Goal: Communication & Community: Answer question/provide support

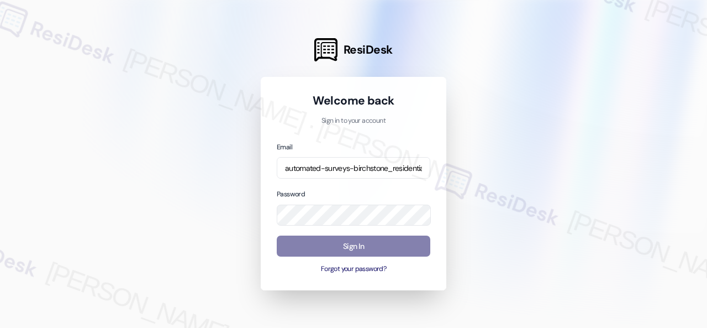
scroll to position [0, 141]
type input "automated-surveys-birchstone_residential-resen.fifteen@birchstone_[DOMAIN_NAME]"
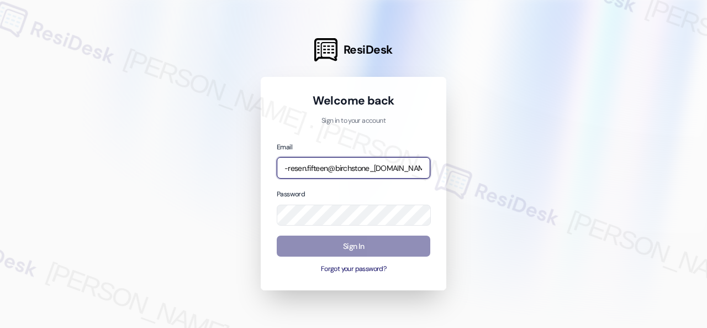
scroll to position [0, 0]
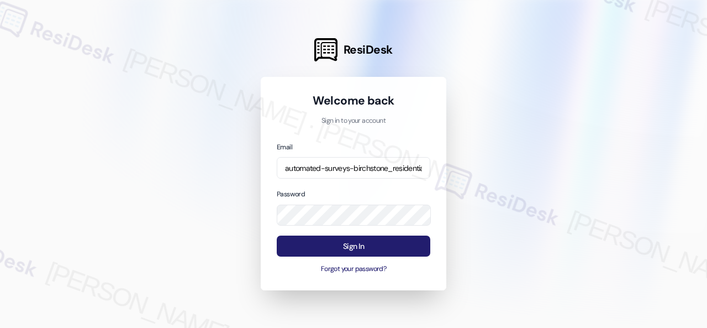
click at [356, 248] on button "Sign In" at bounding box center [354, 246] width 154 height 22
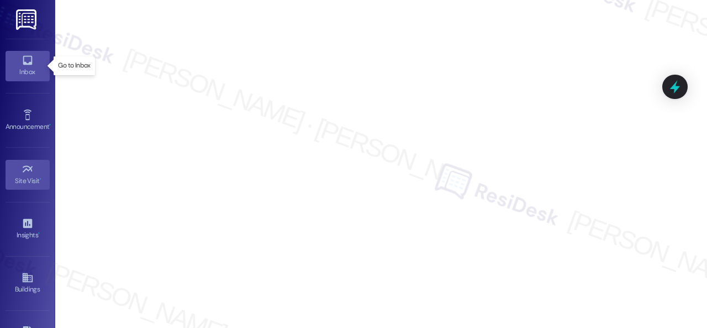
click at [28, 62] on icon at bounding box center [27, 60] width 9 height 9
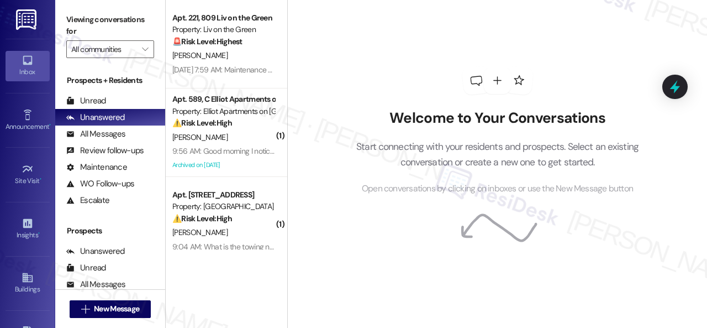
click at [35, 64] on link "Inbox" at bounding box center [28, 66] width 44 height 30
click at [147, 51] on icon "" at bounding box center [145, 49] width 6 height 9
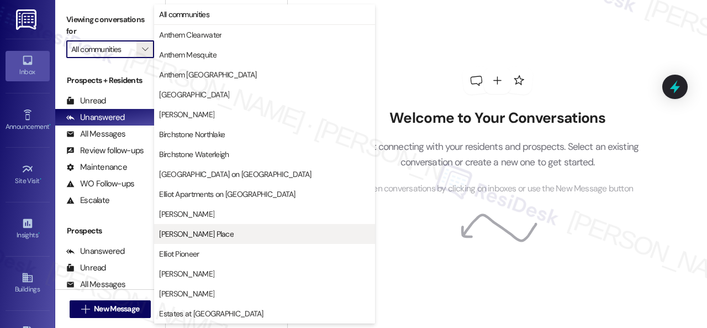
scroll to position [442, 0]
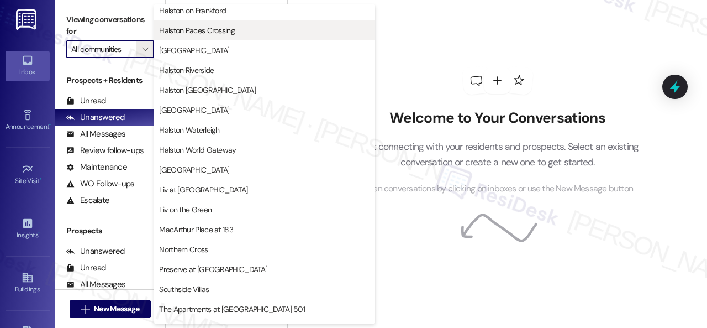
click at [211, 33] on span "Halston Paces Crossing" at bounding box center [197, 30] width 76 height 11
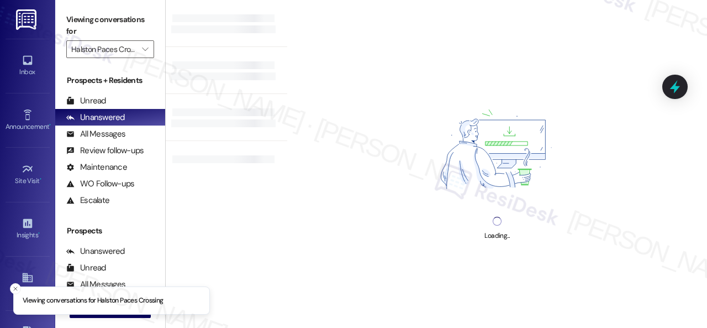
type input "Halston Paces Crossing"
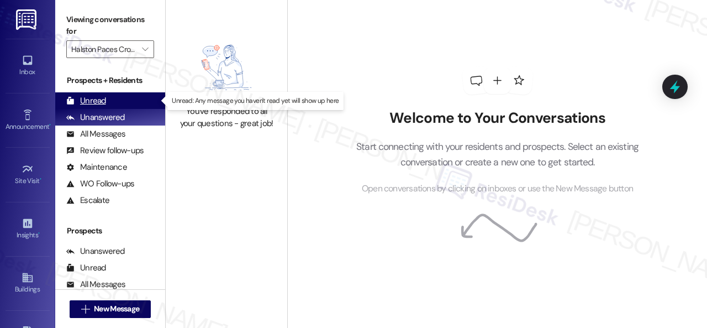
click at [91, 101] on div "Unread" at bounding box center [86, 101] width 40 height 12
